Goal: Find specific page/section: Find specific page/section

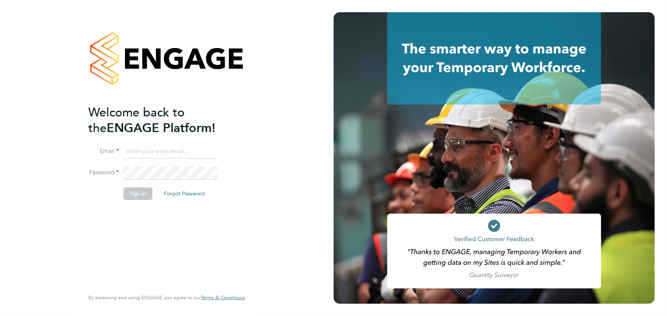
type input "[PERSON_NAME][EMAIL_ADDRESS][PERSON_NAME][DOMAIN_NAME]"
click at [142, 192] on button "Sign In" at bounding box center [137, 194] width 29 height 12
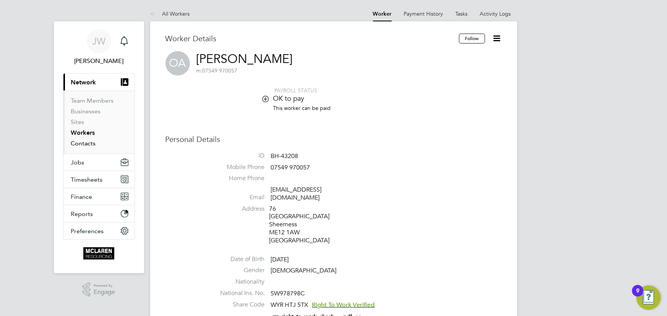
click at [76, 146] on link "Contacts" at bounding box center [83, 143] width 25 height 7
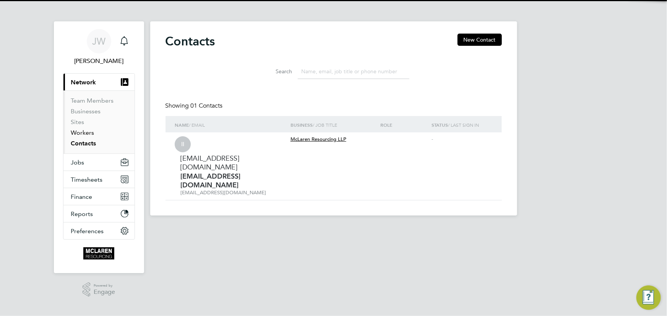
click at [81, 133] on link "Workers" at bounding box center [82, 132] width 23 height 7
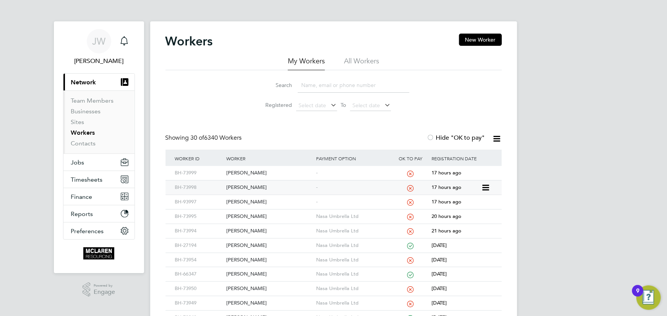
click at [243, 187] on div "James Frost" at bounding box center [269, 188] width 90 height 14
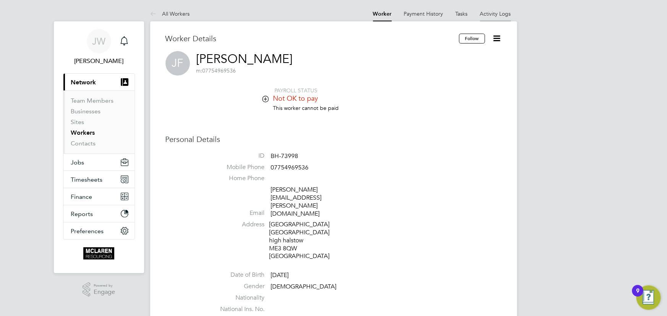
click at [490, 15] on link "Activity Logs" at bounding box center [495, 13] width 31 height 7
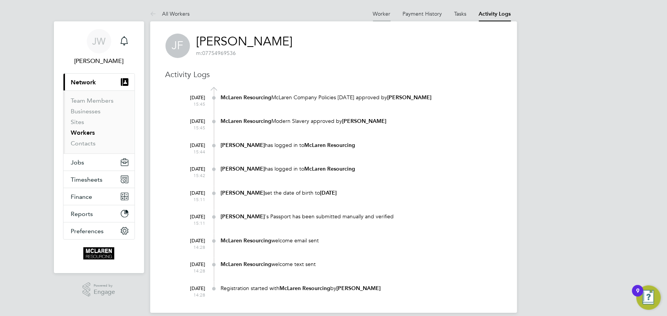
click at [376, 10] on li "Worker" at bounding box center [382, 13] width 18 height 15
